Goal: Book appointment/travel/reservation

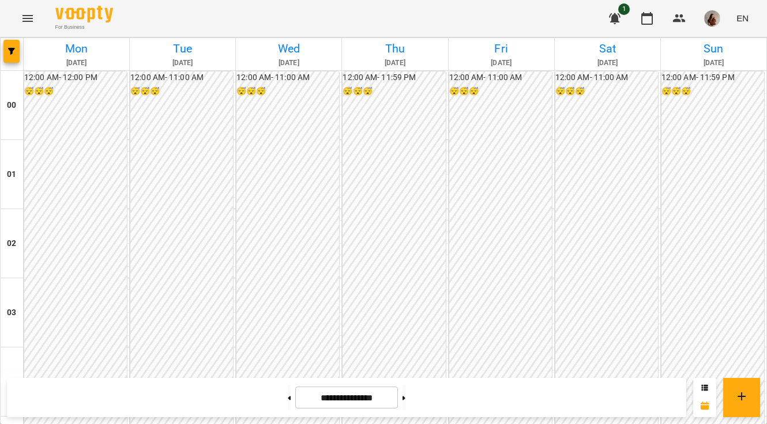
scroll to position [1101, 0]
click at [288, 399] on button at bounding box center [289, 397] width 3 height 25
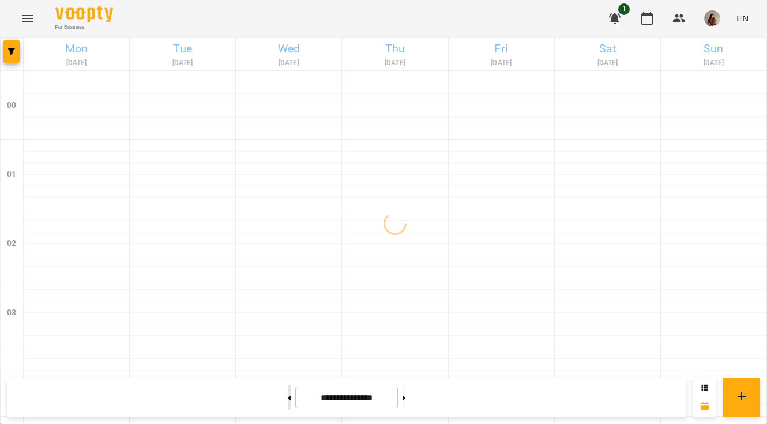
click at [288, 399] on button at bounding box center [289, 397] width 3 height 25
type input "**********"
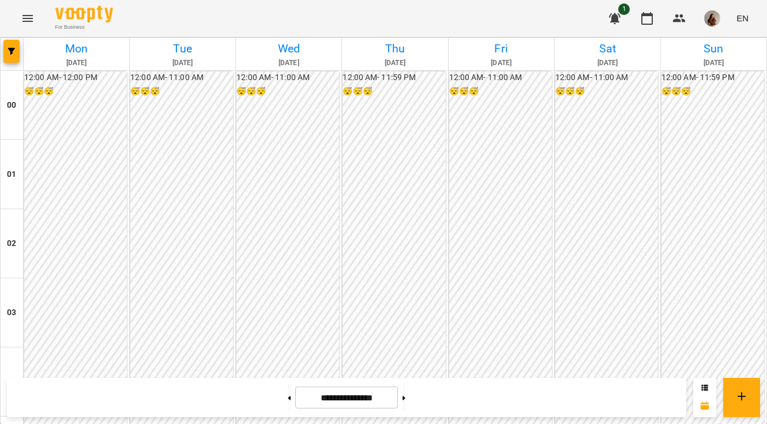
scroll to position [814, 0]
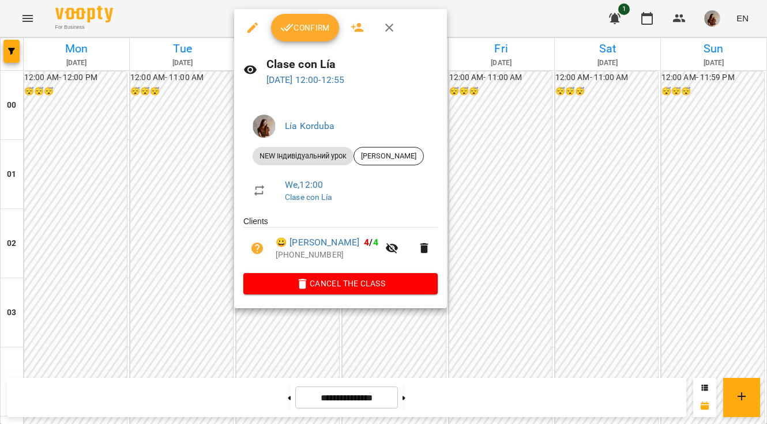
click at [299, 34] on button "Confirm" at bounding box center [305, 28] width 68 height 28
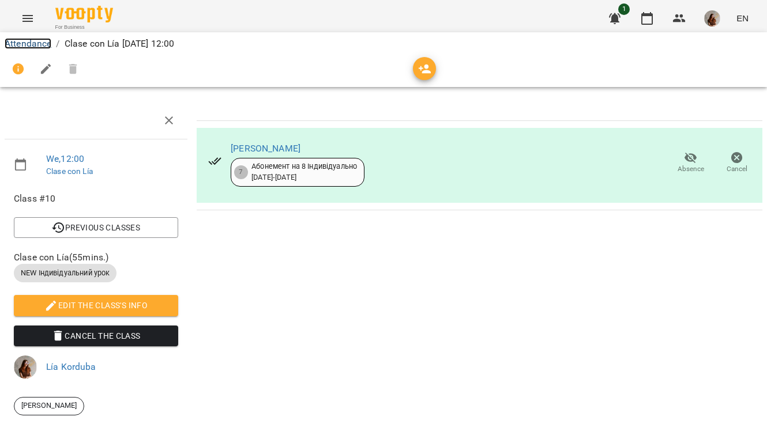
click at [34, 41] on link "Attendance" at bounding box center [28, 43] width 47 height 11
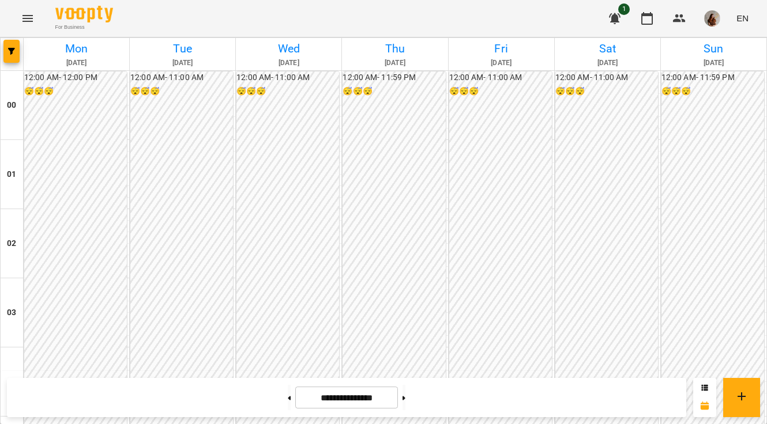
scroll to position [947, 0]
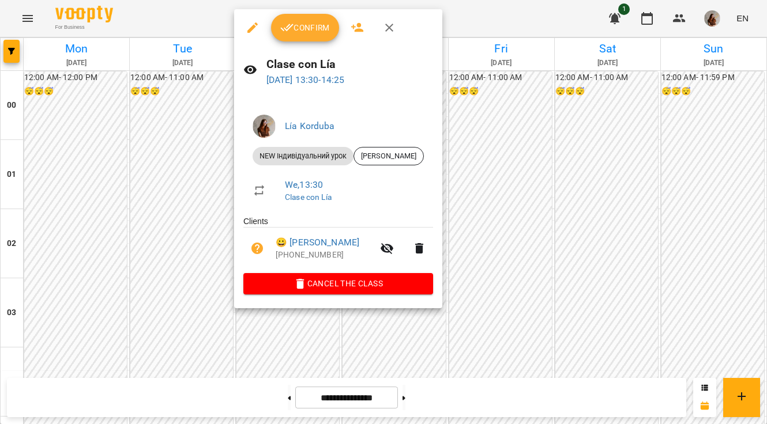
click at [311, 31] on span "Confirm" at bounding box center [305, 28] width 50 height 14
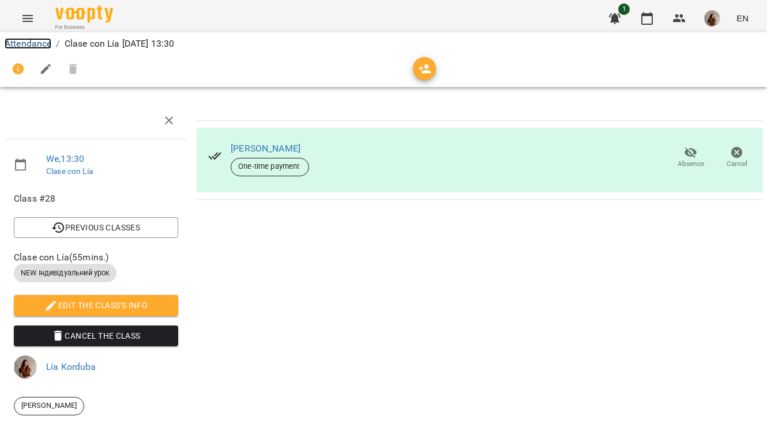
click at [41, 44] on link "Attendance" at bounding box center [28, 43] width 47 height 11
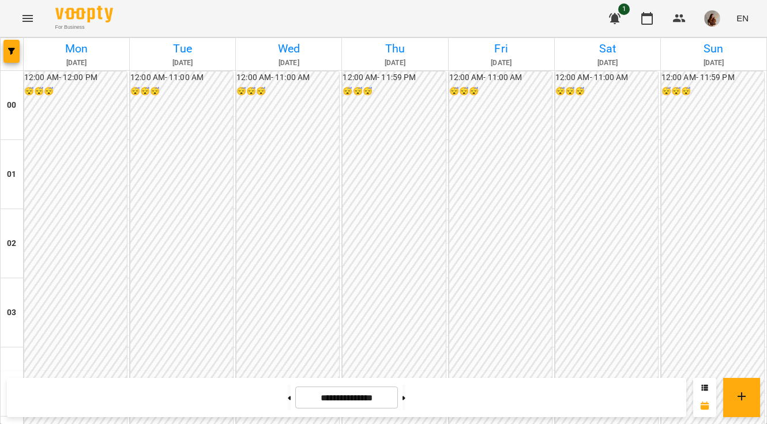
scroll to position [443, 0]
